Goal: Transaction & Acquisition: Subscribe to service/newsletter

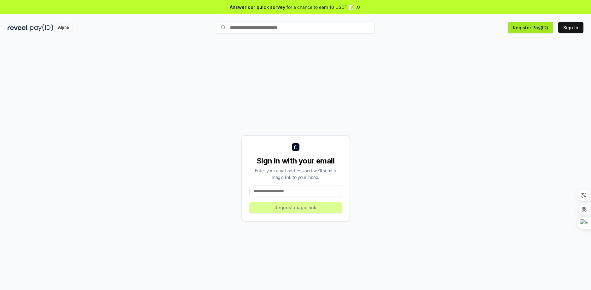
click at [524, 30] on button "Register Pay(ID)" at bounding box center [530, 27] width 45 height 11
click at [300, 197] on div "Sign in with your email Enter your email address and we’ll send a magic link to…" at bounding box center [295, 178] width 108 height 86
click at [300, 195] on input at bounding box center [295, 190] width 93 height 11
click at [319, 190] on input at bounding box center [295, 190] width 93 height 11
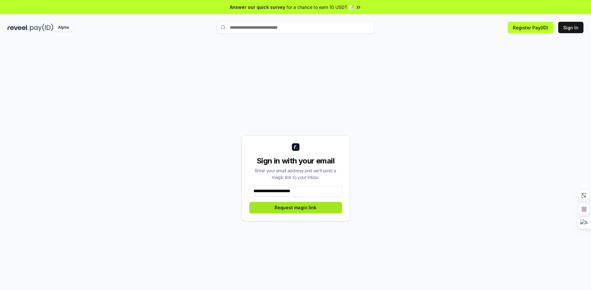
type input "**********"
click at [319, 205] on button "Request magic link" at bounding box center [295, 207] width 93 height 11
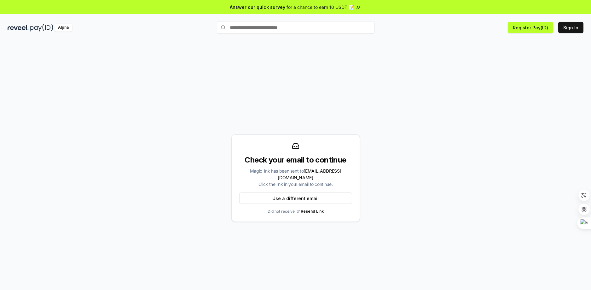
click at [326, 161] on div "Check your email to continue" at bounding box center [295, 160] width 113 height 10
click at [573, 28] on button "Sign In" at bounding box center [570, 27] width 25 height 11
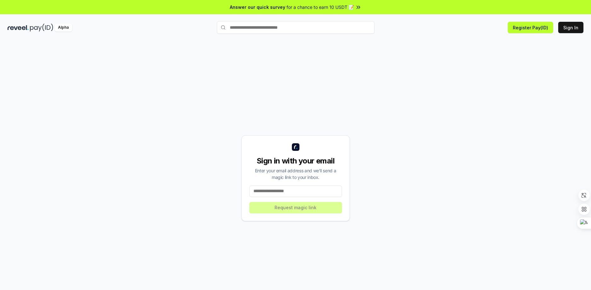
click at [282, 191] on input at bounding box center [295, 190] width 93 height 11
click at [401, 173] on div "Sign in with your email Enter your email address and we’ll send a magic link to…" at bounding box center [296, 177] width 576 height 259
click at [298, 26] on input "text" at bounding box center [296, 27] width 158 height 13
type input "*"
